Goal: Information Seeking & Learning: Check status

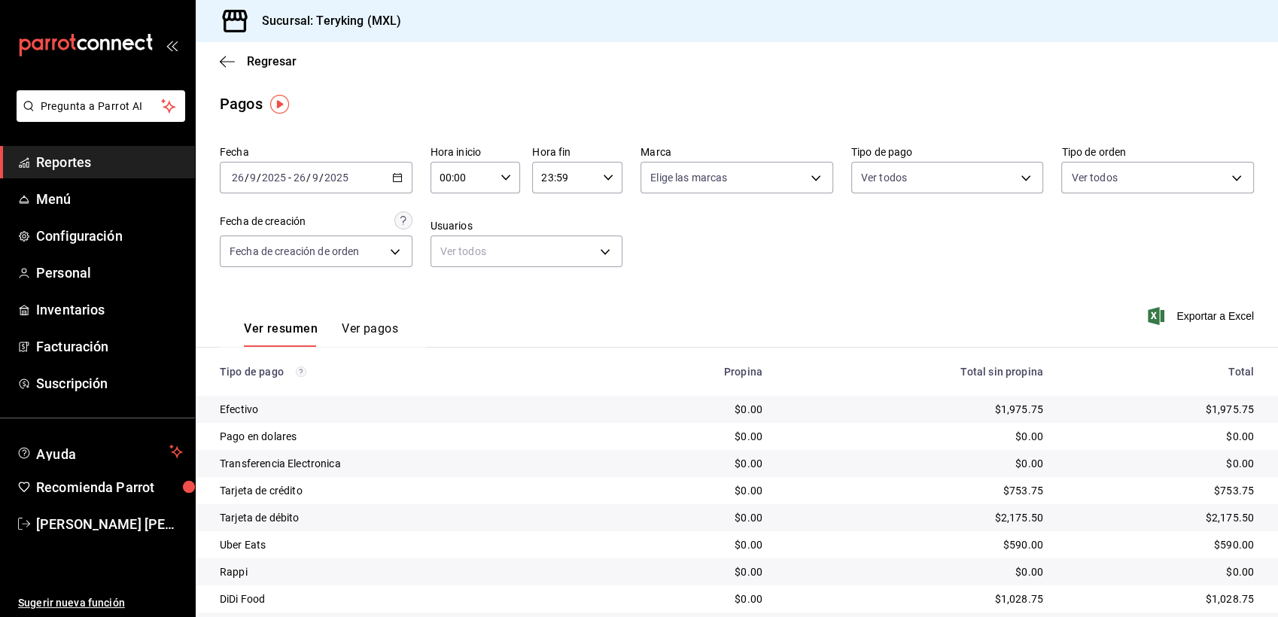
click at [68, 151] on link "Reportes" at bounding box center [97, 162] width 195 height 32
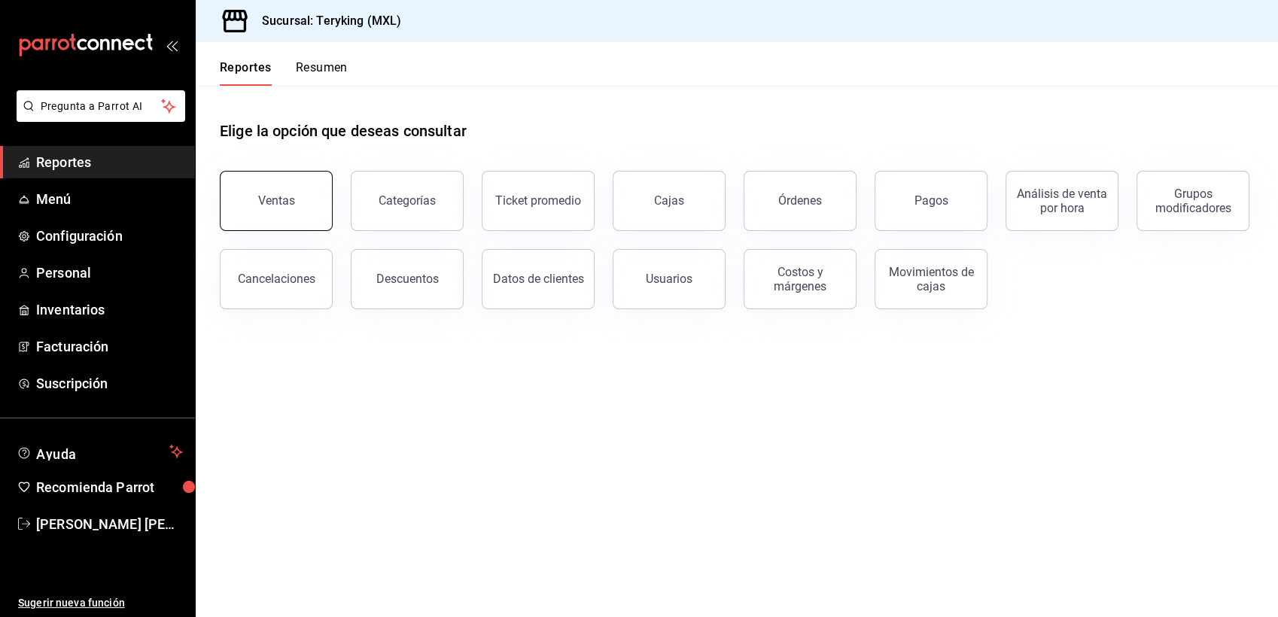
click at [272, 198] on div "Ventas" at bounding box center [276, 200] width 37 height 14
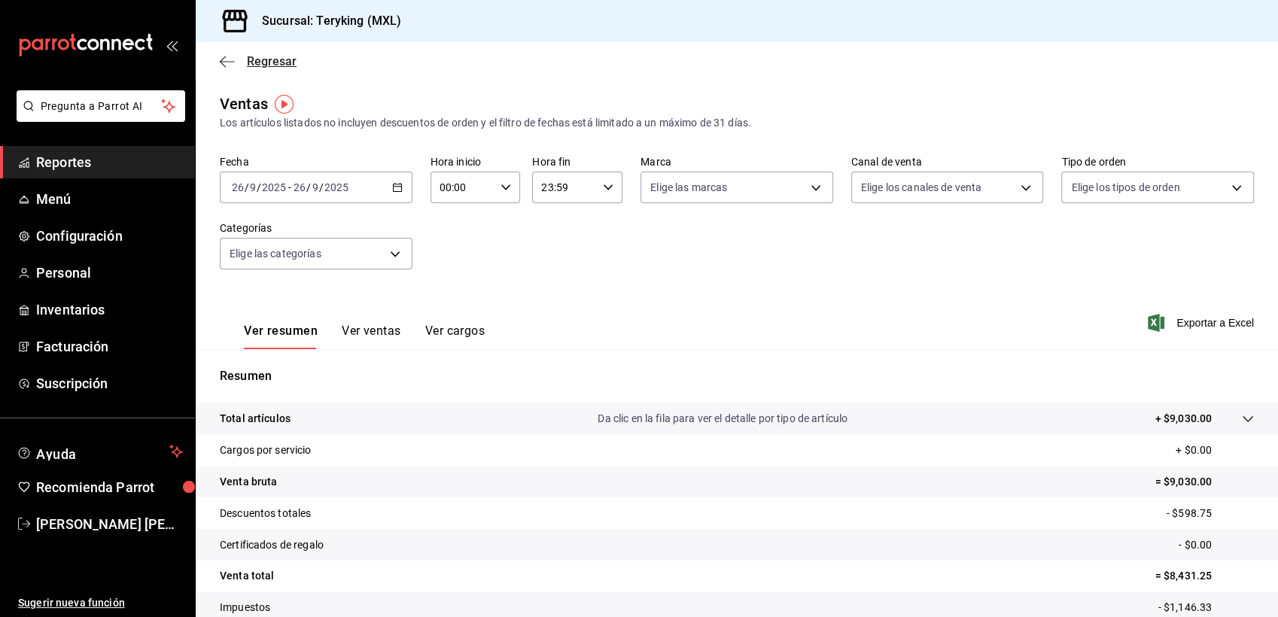
click at [266, 66] on span "Regresar" at bounding box center [272, 61] width 50 height 14
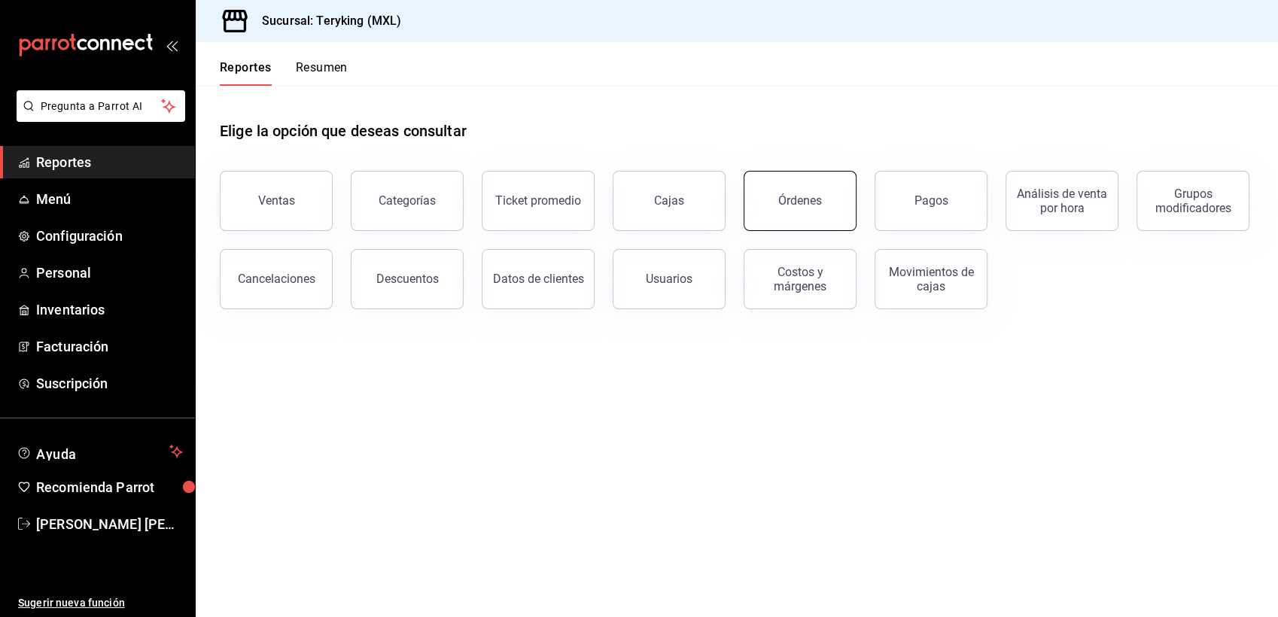
click at [819, 193] on div "Órdenes" at bounding box center [800, 200] width 44 height 14
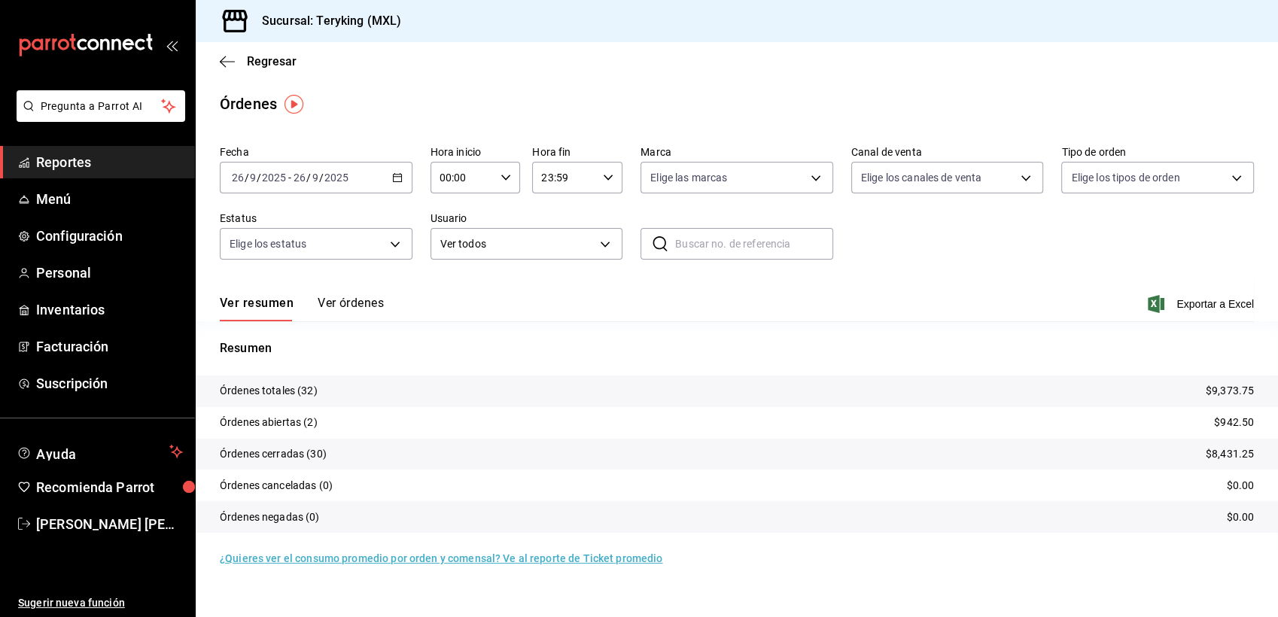
click at [369, 308] on button "Ver órdenes" at bounding box center [351, 309] width 66 height 26
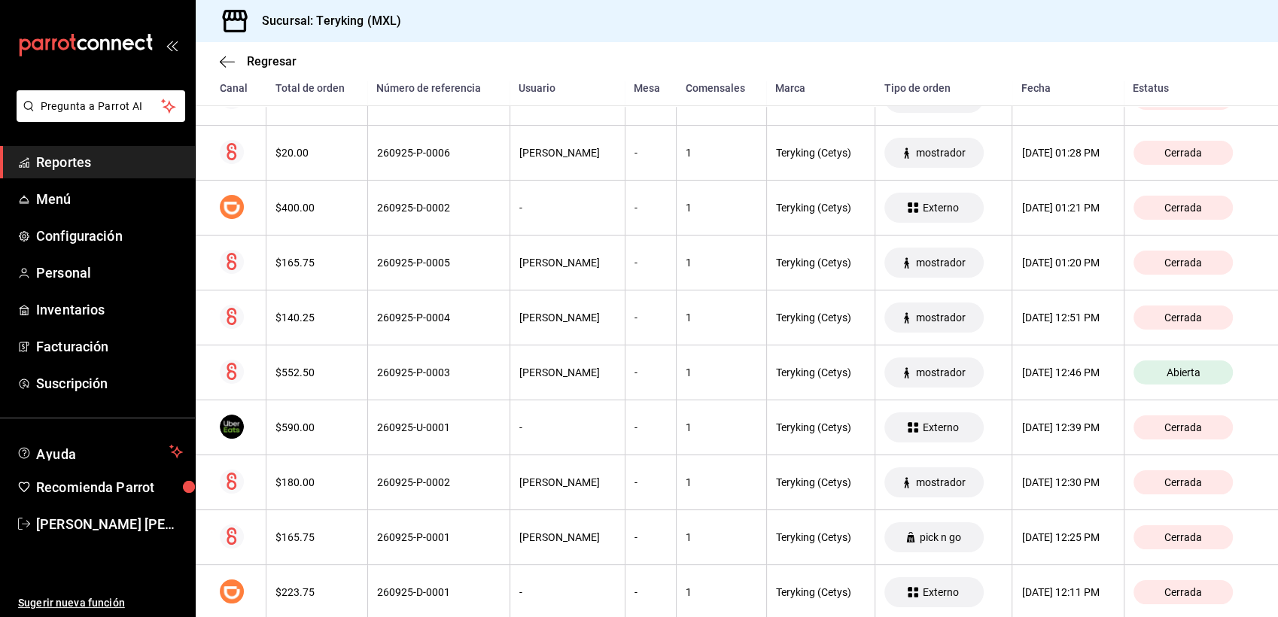
scroll to position [1554, 0]
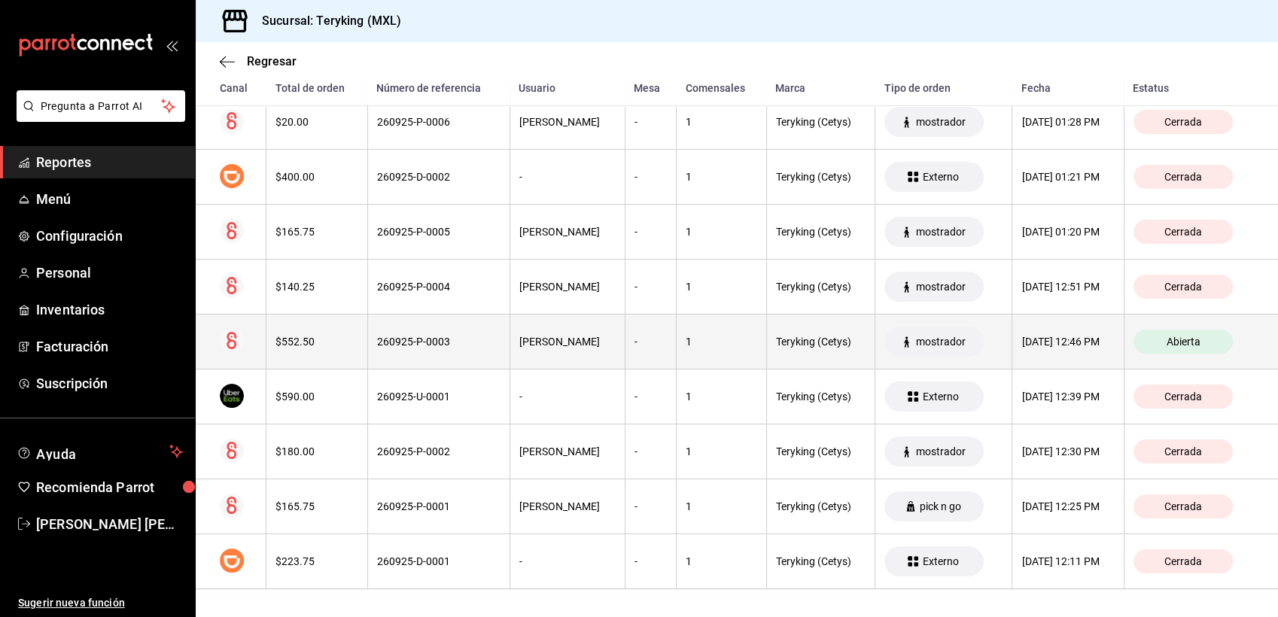
click at [494, 328] on th "260925-P-0003" at bounding box center [438, 342] width 142 height 55
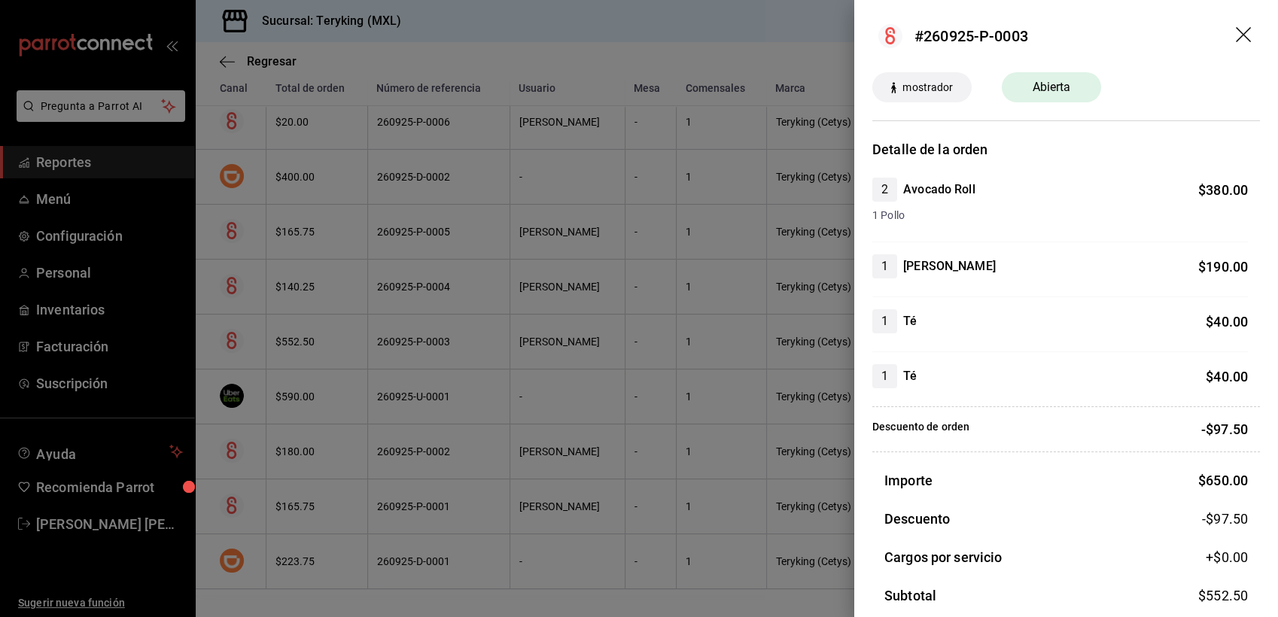
click at [616, 160] on div at bounding box center [639, 308] width 1278 height 617
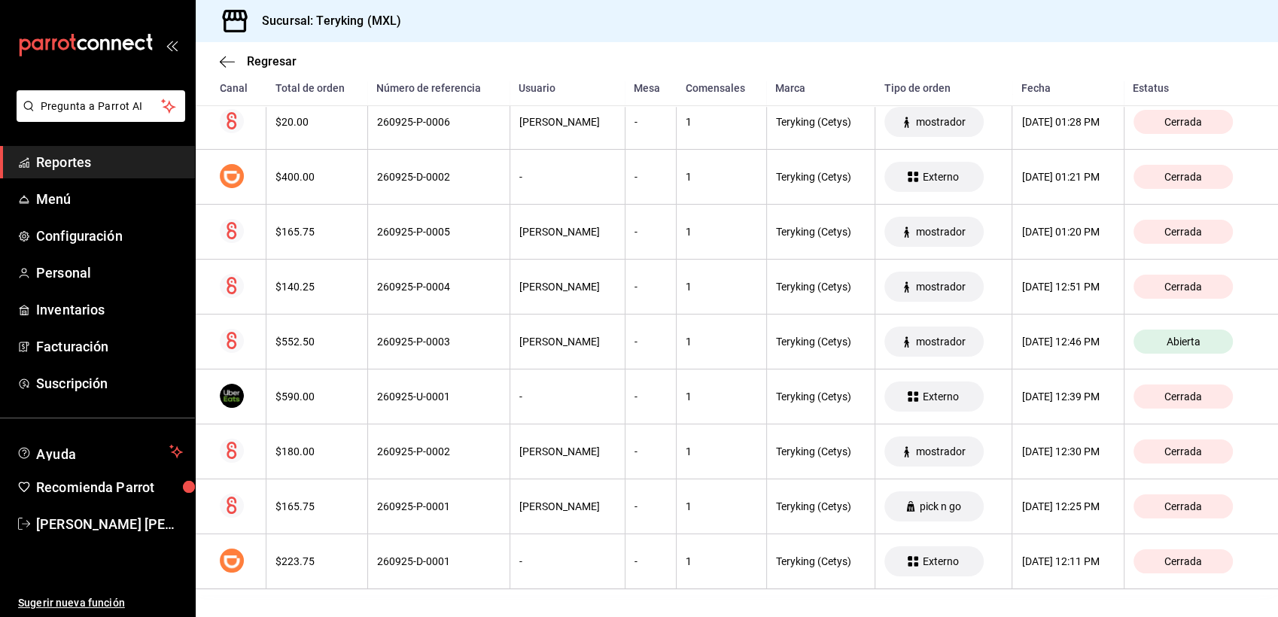
click at [42, 160] on span "Reportes" at bounding box center [109, 162] width 147 height 20
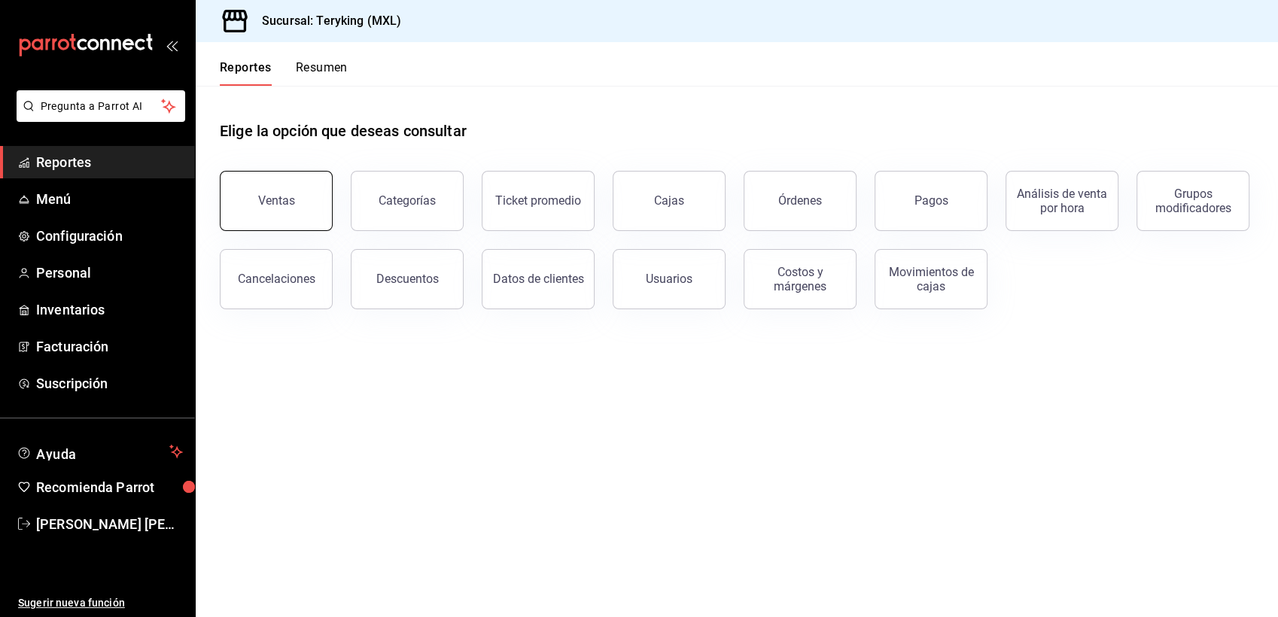
click at [279, 214] on button "Ventas" at bounding box center [276, 201] width 113 height 60
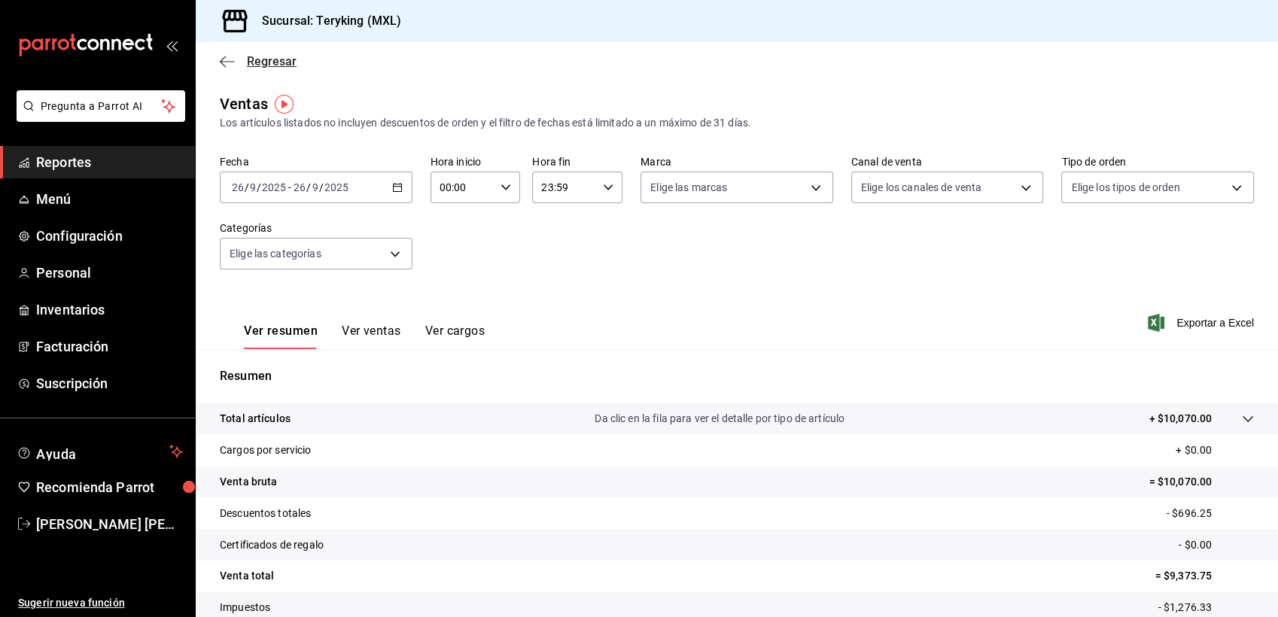
click at [261, 68] on span "Regresar" at bounding box center [272, 61] width 50 height 14
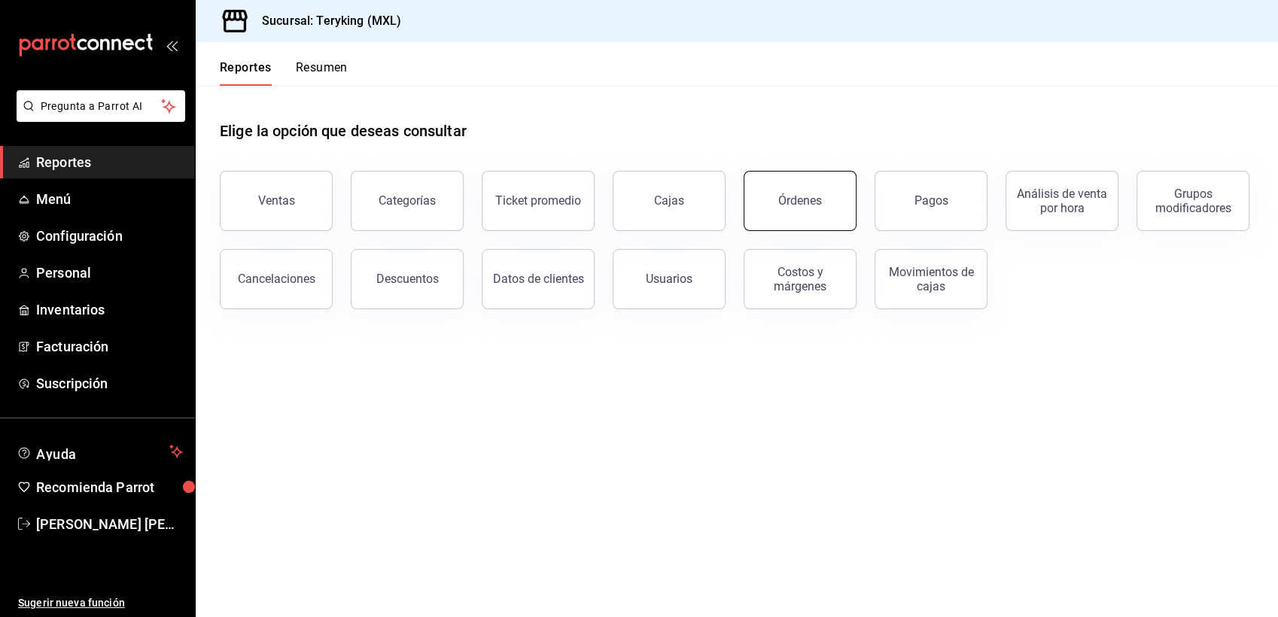
click at [798, 203] on div "Órdenes" at bounding box center [800, 200] width 44 height 14
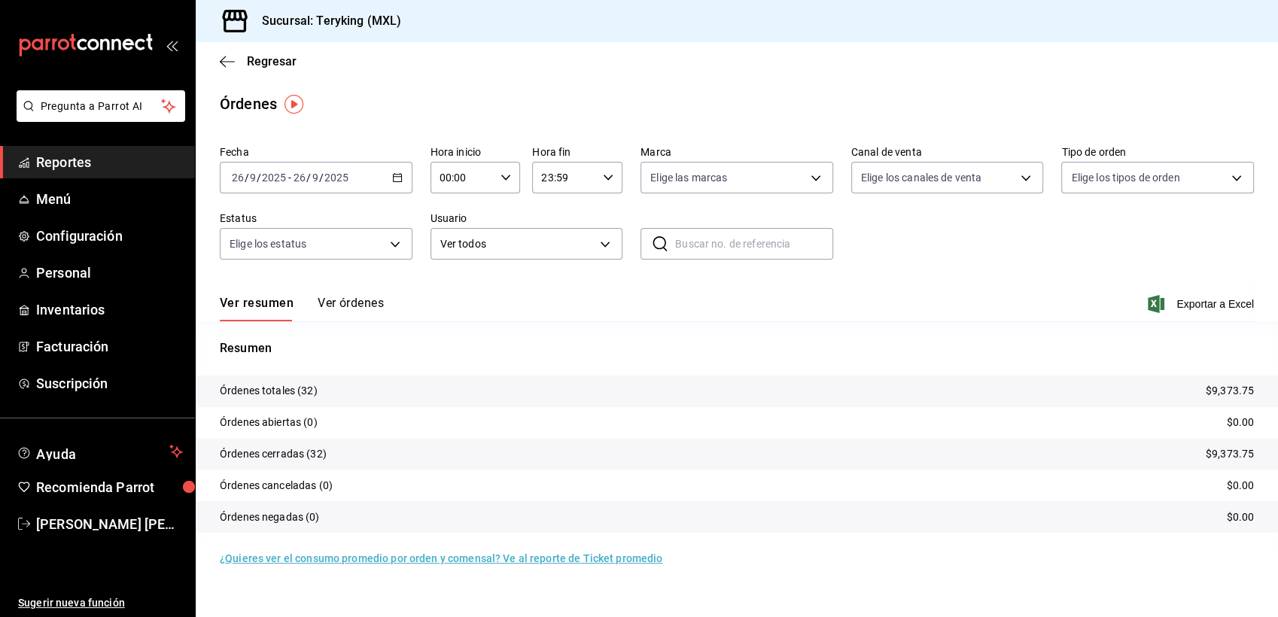
click at [360, 304] on button "Ver órdenes" at bounding box center [351, 309] width 66 height 26
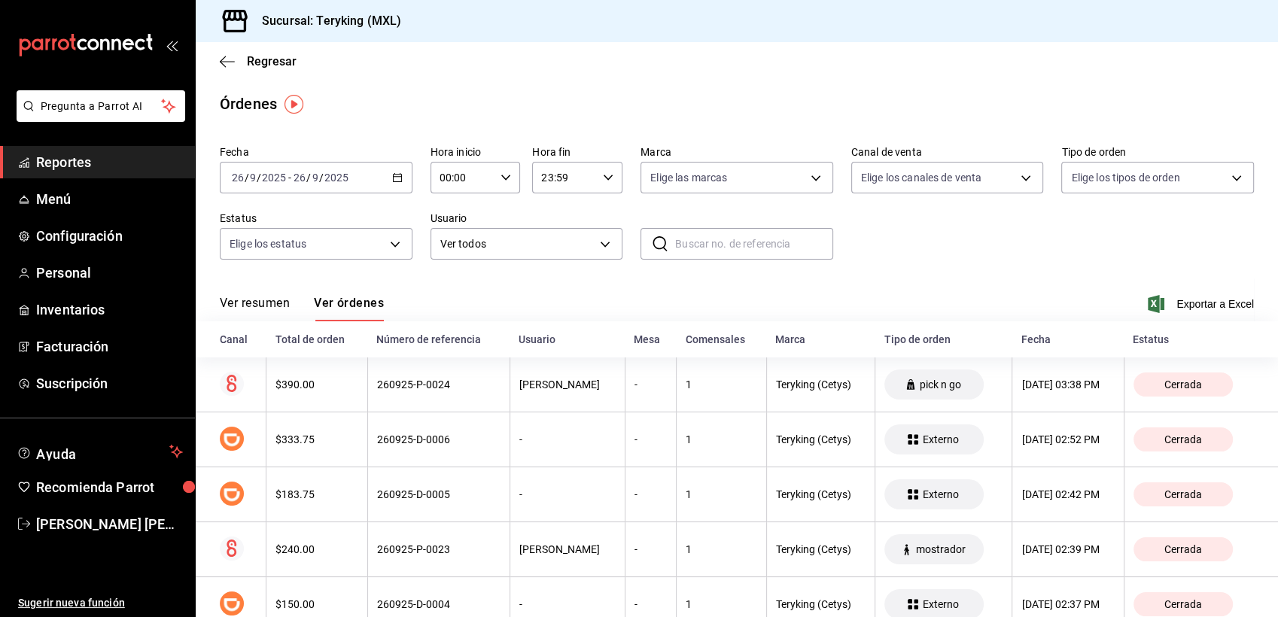
click at [78, 159] on span "Reportes" at bounding box center [109, 162] width 147 height 20
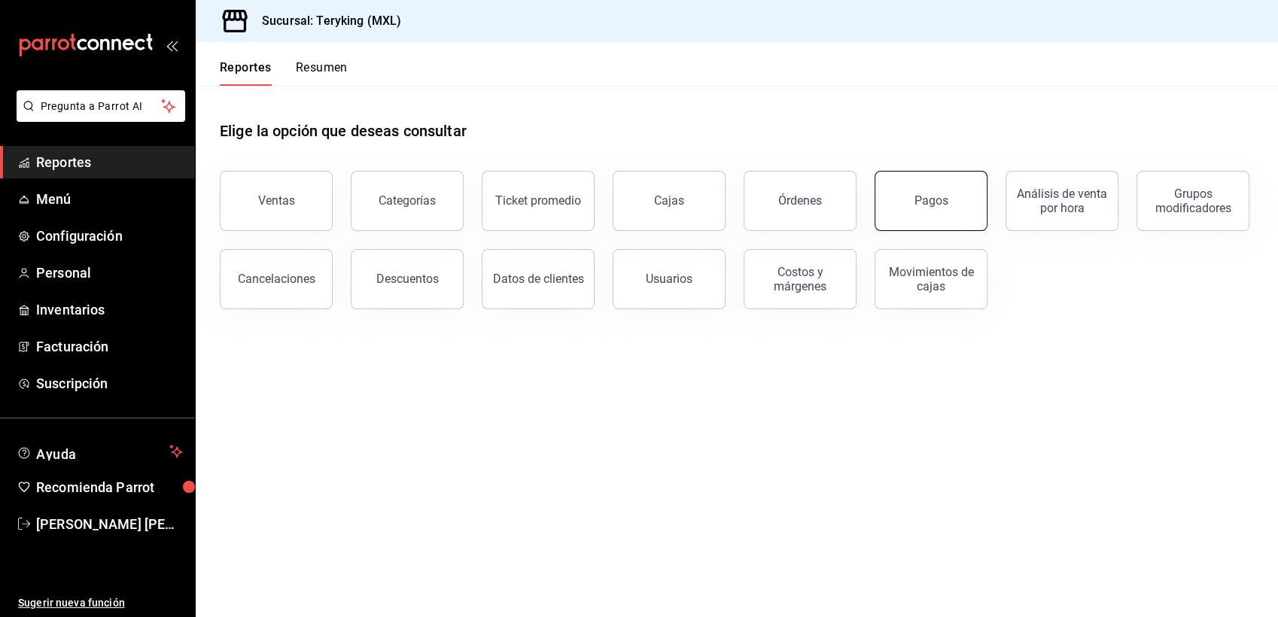
click at [954, 204] on button "Pagos" at bounding box center [931, 201] width 113 height 60
